Goal: Find specific page/section: Find specific page/section

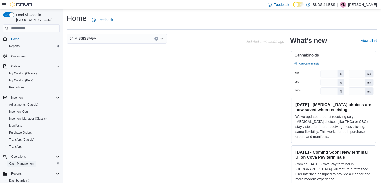
click at [28, 162] on span "Cash Management" at bounding box center [21, 164] width 25 height 4
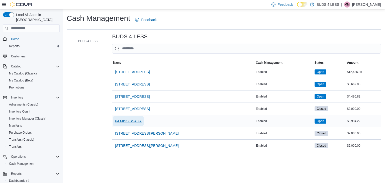
click at [130, 120] on span "64 MISSISSAGA" at bounding box center [128, 120] width 27 height 5
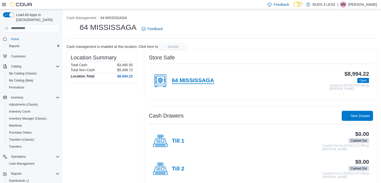
click at [202, 81] on h4 "64 MISSISSAGA" at bounding box center [193, 80] width 42 height 7
